Goal: Task Accomplishment & Management: Manage account settings

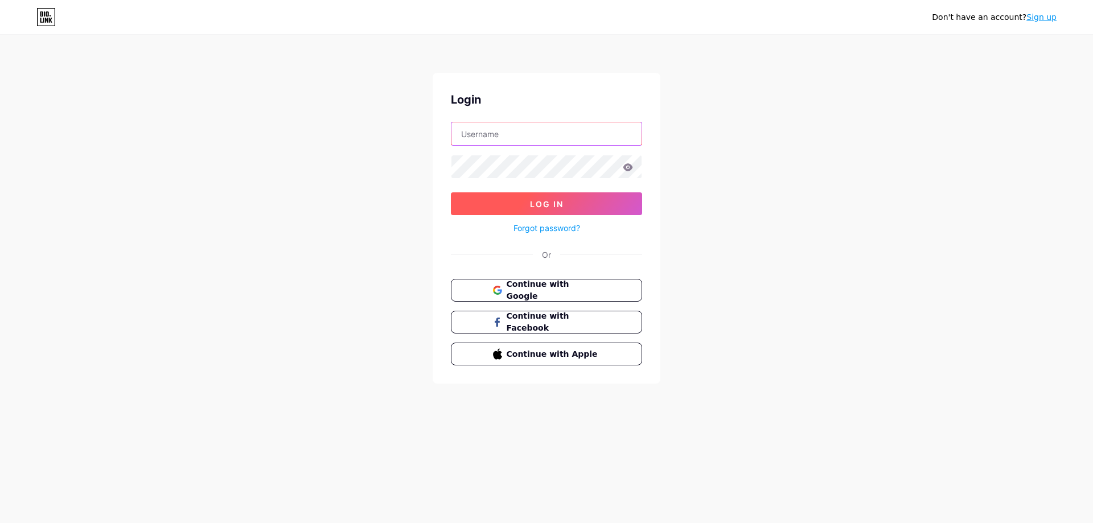
type input "ambroksol21@gmail.com"
click at [541, 206] on span "Log In" at bounding box center [547, 204] width 34 height 10
